Goal: Check status: Check status

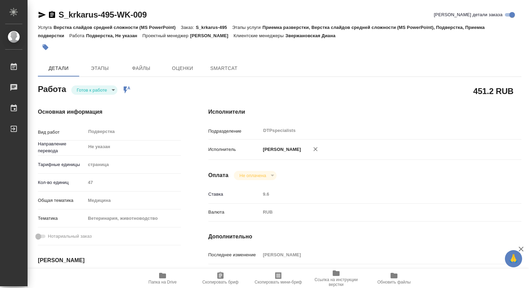
type textarea "x"
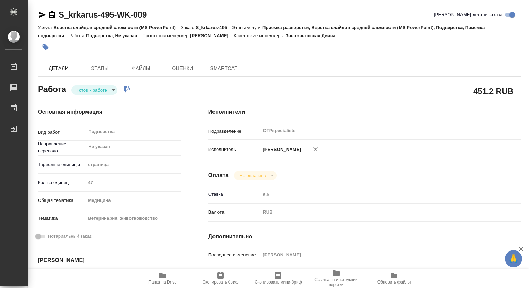
type textarea "x"
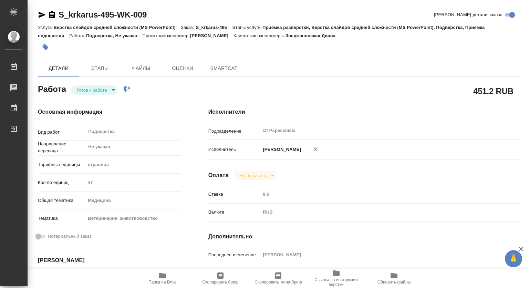
type textarea "x"
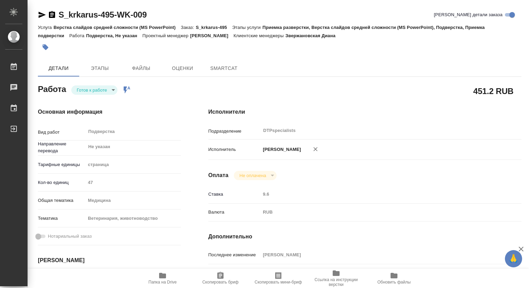
type textarea "x"
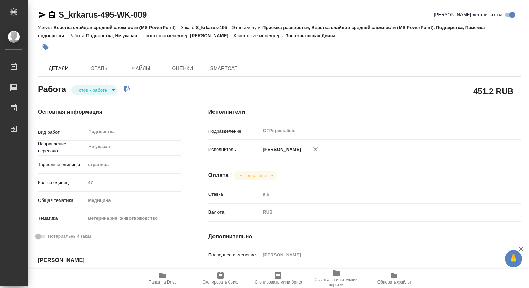
click at [100, 92] on body "🙏 .cls-1 fill:#fff; AWATERA [PERSON_NAME] Чаты График Выйти S_krkarus-495-WK-00…" at bounding box center [264, 144] width 529 height 288
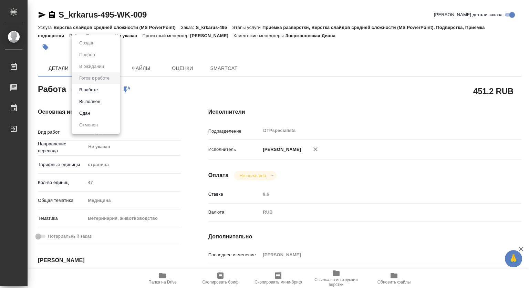
type textarea "x"
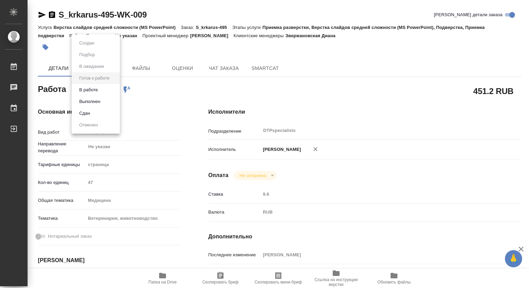
click at [84, 91] on button "В работе" at bounding box center [88, 90] width 23 height 8
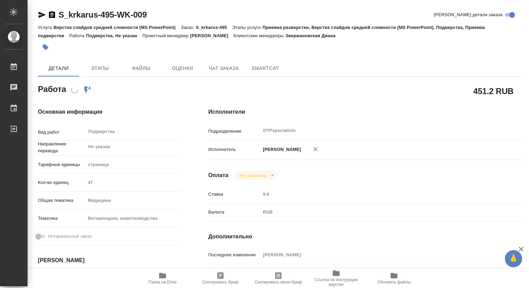
type textarea "x"
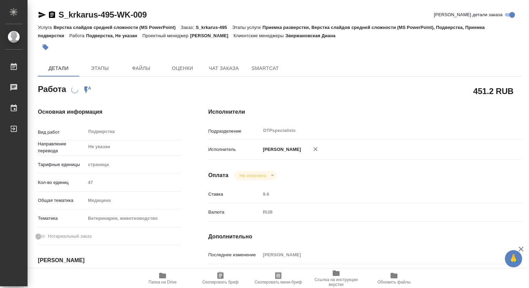
type textarea "x"
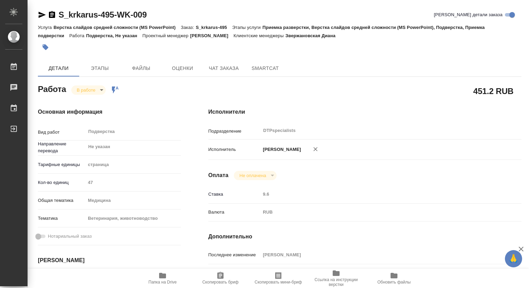
type textarea "x"
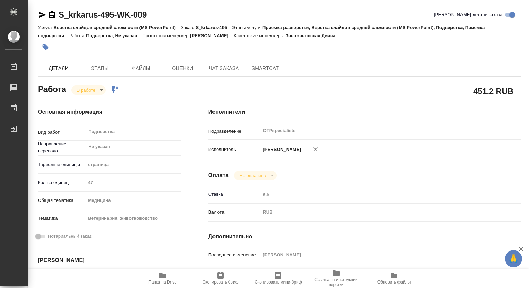
scroll to position [138, 0]
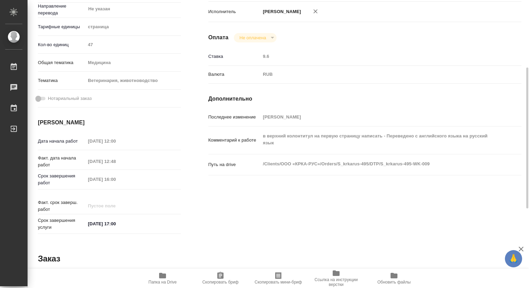
type textarea "x"
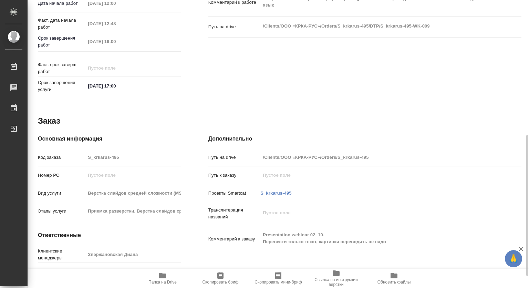
scroll to position [300, 0]
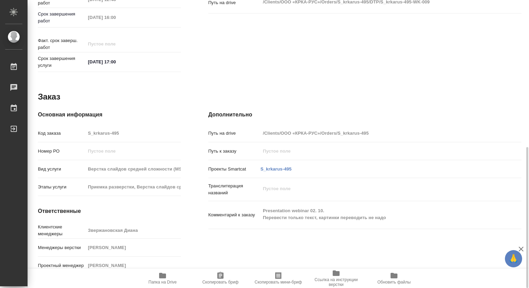
click at [167, 273] on span "Папка на Drive" at bounding box center [163, 278] width 50 height 13
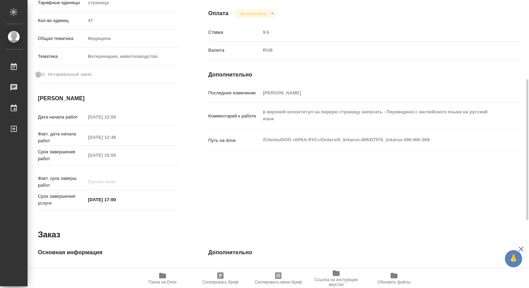
click at [161, 276] on icon "button" at bounding box center [162, 276] width 7 height 6
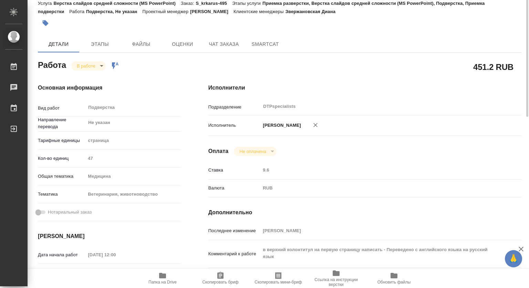
scroll to position [0, 0]
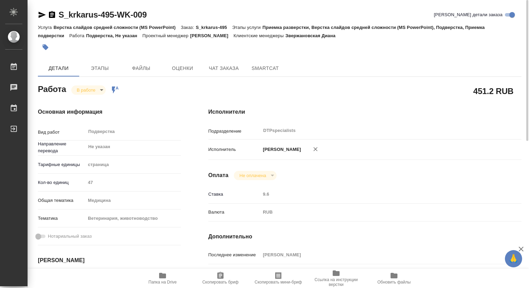
click at [89, 91] on body "🙏 .cls-1 fill:#fff; AWATERA [PERSON_NAME] 0 Чаты График Выйти S_krkarus-495-WK-…" at bounding box center [264, 144] width 529 height 288
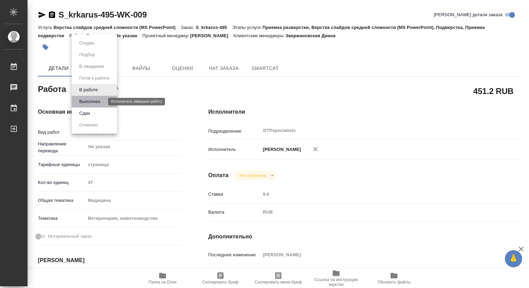
click at [87, 100] on button "Выполнен" at bounding box center [89, 102] width 25 height 8
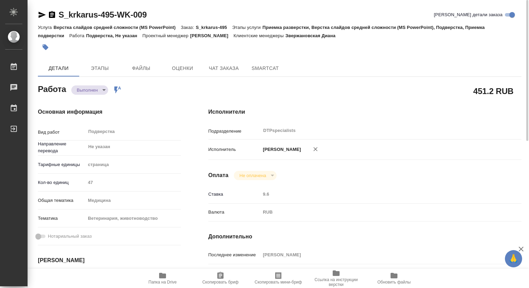
type textarea "x"
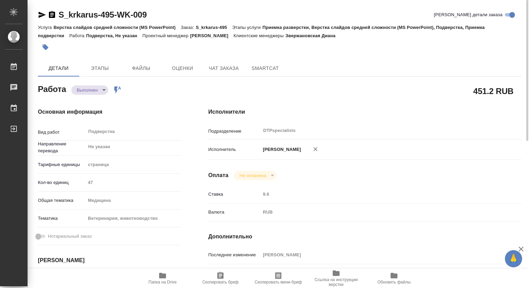
type textarea "x"
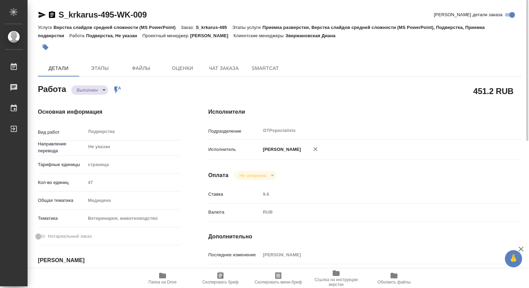
type textarea "x"
